Goal: Information Seeking & Learning: Learn about a topic

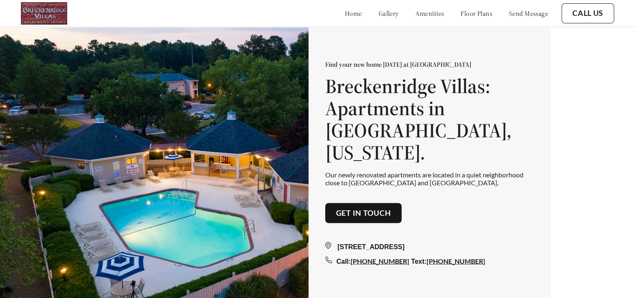
click at [461, 17] on link "floor plans" at bounding box center [477, 13] width 32 height 8
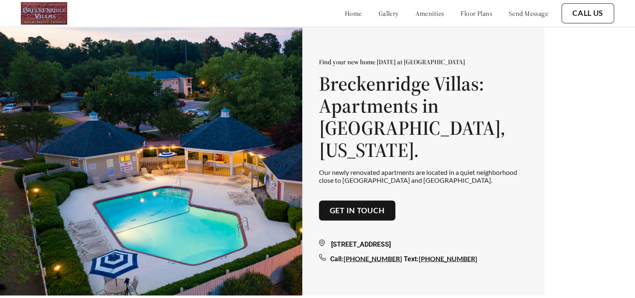
scroll to position [3, 0]
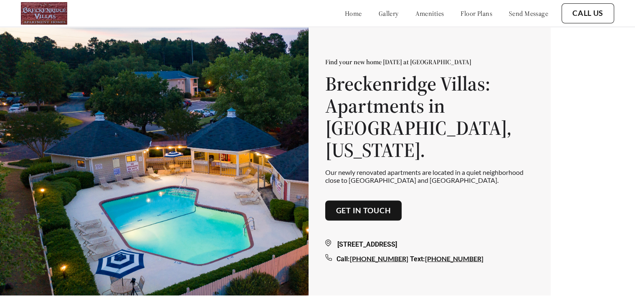
click at [471, 11] on link "floor plans" at bounding box center [477, 13] width 32 height 8
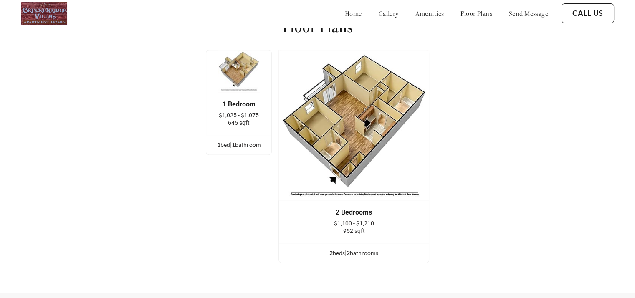
scroll to position [1050, 0]
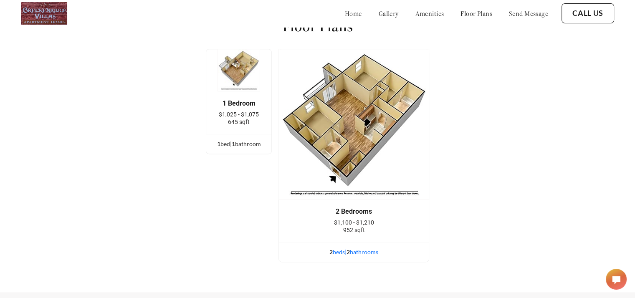
click at [344, 257] on div "2 bed s | 2 bathroom s" at bounding box center [354, 252] width 150 height 9
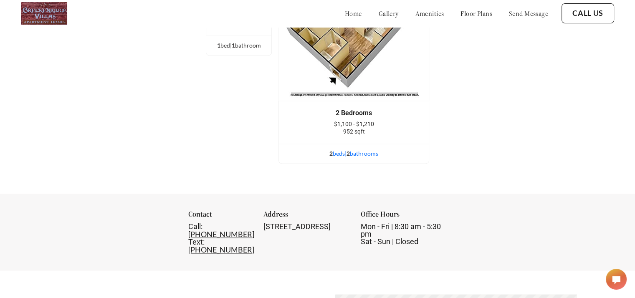
scroll to position [1152, 0]
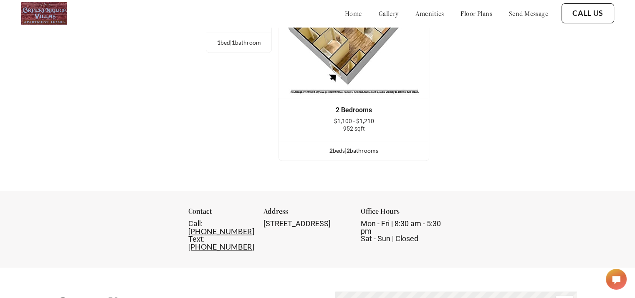
click at [339, 160] on ul "2 bed s | 2 bathroom s" at bounding box center [354, 151] width 150 height 20
click at [339, 155] on div "2 bed s | 2 bathroom s" at bounding box center [354, 150] width 150 height 9
click at [392, 191] on div "Floor Plans 1 Bedroom $1,025 - $1,075 645 sqft 1 bed | 1 bathroom 2 Bedrooms $1…" at bounding box center [317, 41] width 635 height 299
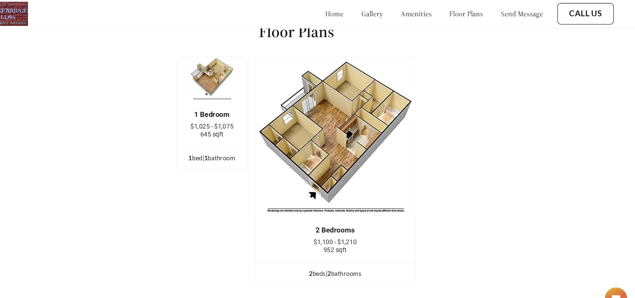
scroll to position [1047, 0]
click at [379, 12] on link "gallery" at bounding box center [389, 13] width 20 height 8
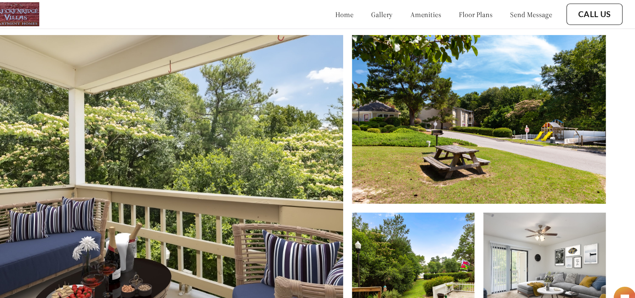
scroll to position [322, 5]
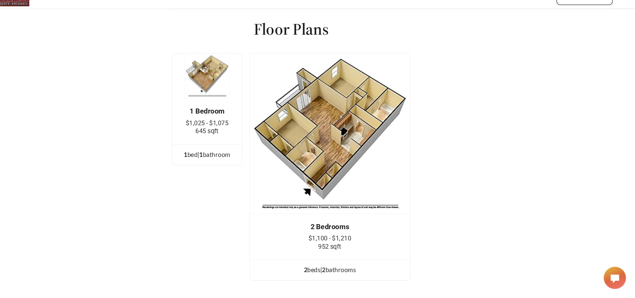
scroll to position [1032, 5]
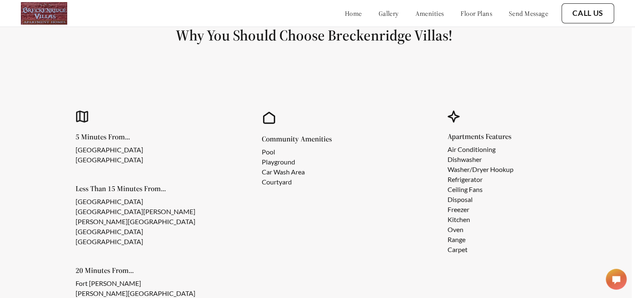
scroll to position [207, 1]
